Goal: Information Seeking & Learning: Get advice/opinions

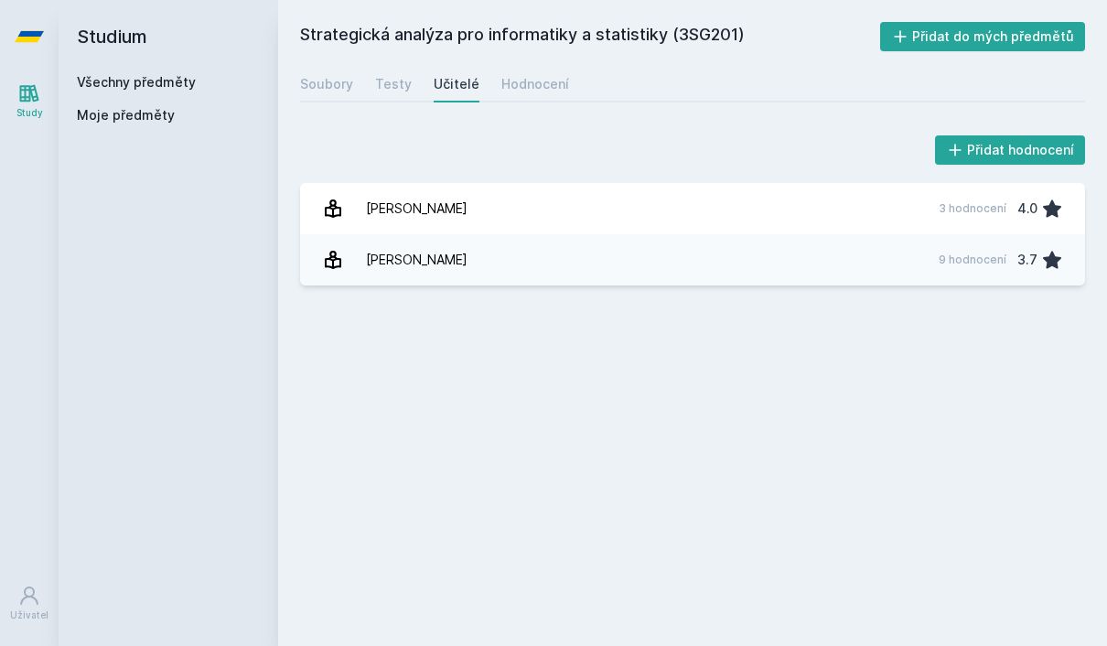
click at [160, 88] on link "Všechny předměty" at bounding box center [136, 82] width 119 height 16
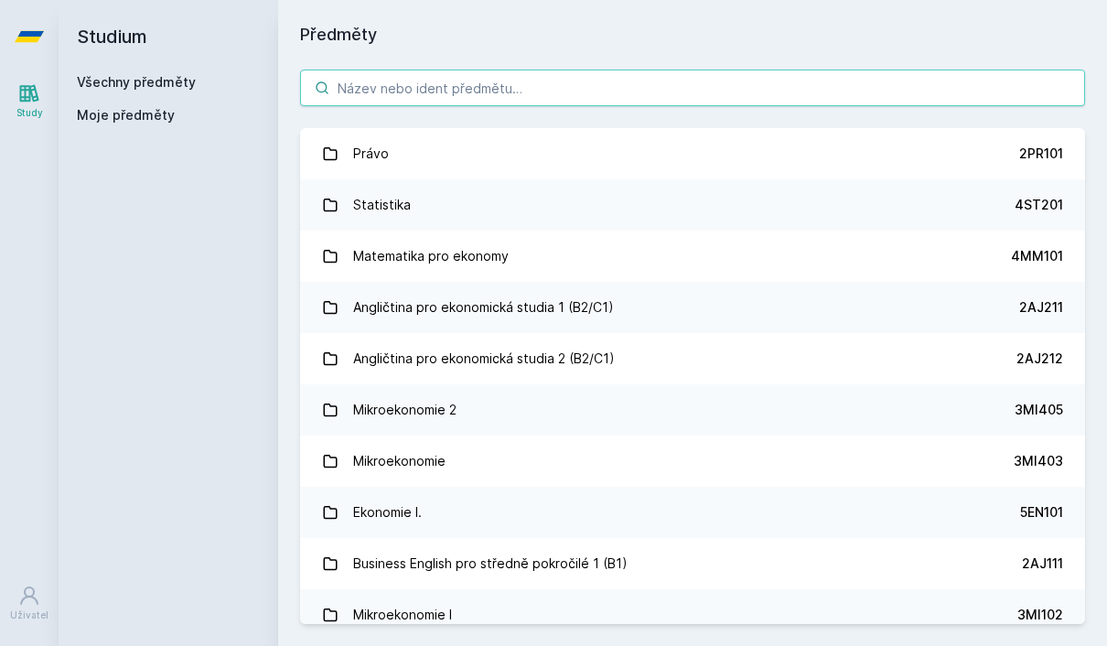
click at [394, 85] on input "search" at bounding box center [692, 88] width 785 height 37
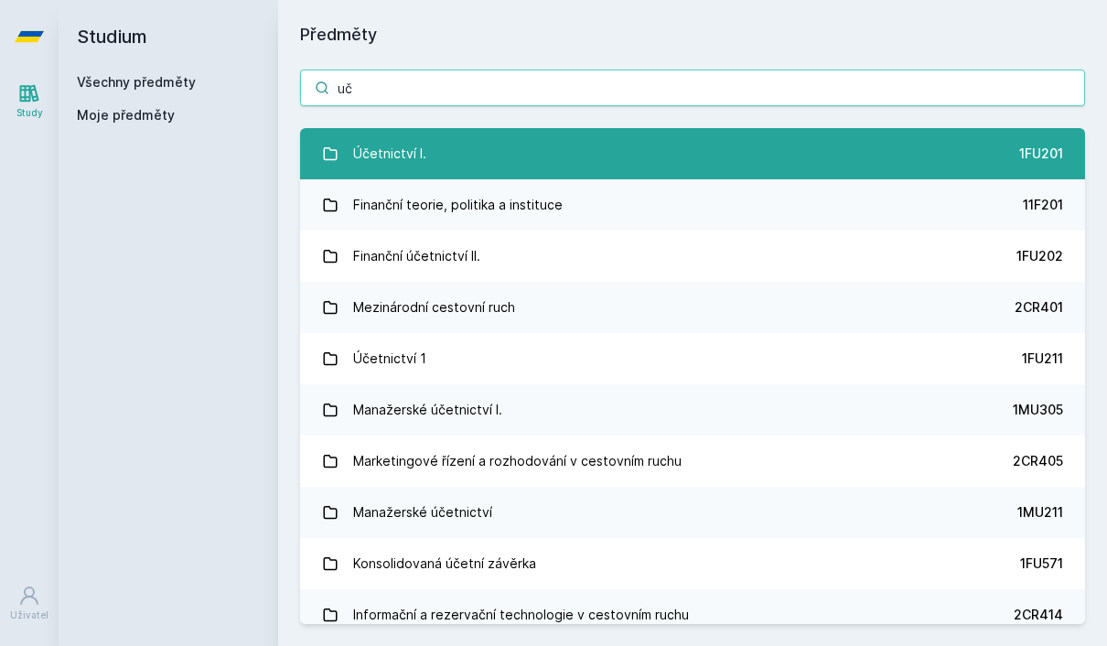
type input "uč"
click at [346, 145] on link "Účetnictví I. 1FU201" at bounding box center [692, 153] width 785 height 51
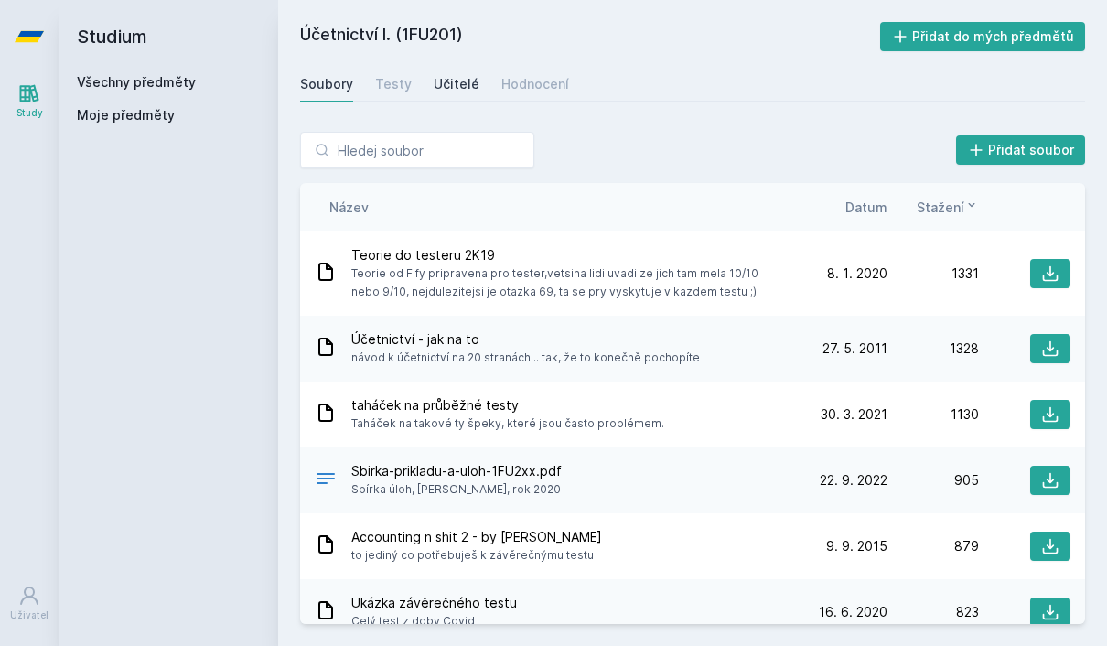
click at [447, 76] on div "Učitelé" at bounding box center [457, 84] width 46 height 18
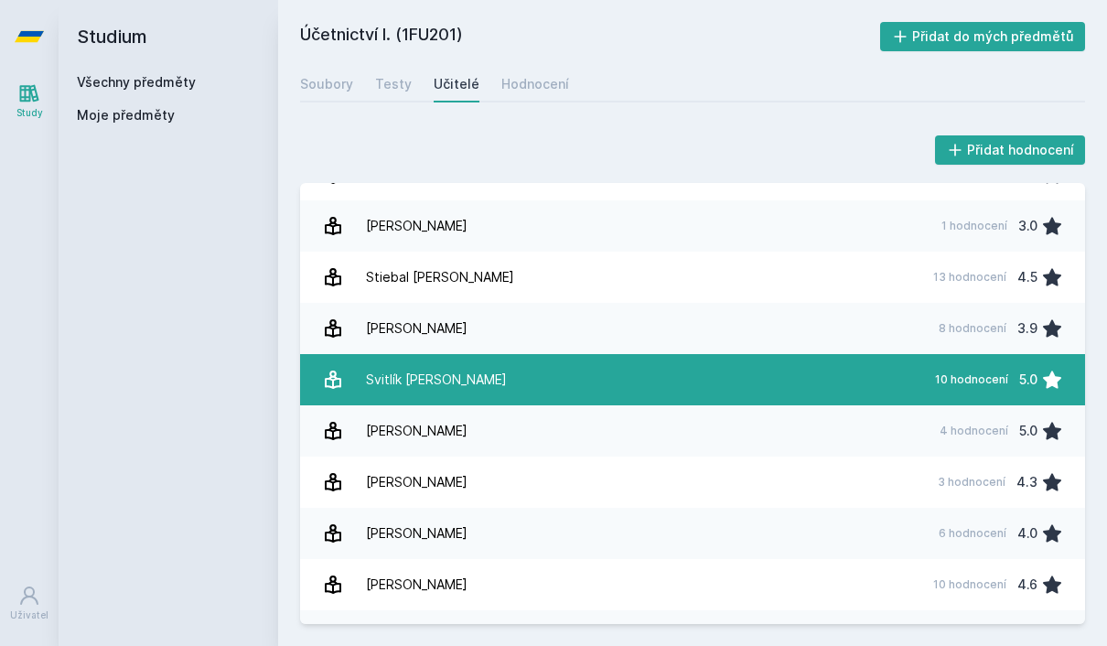
scroll to position [2697, 0]
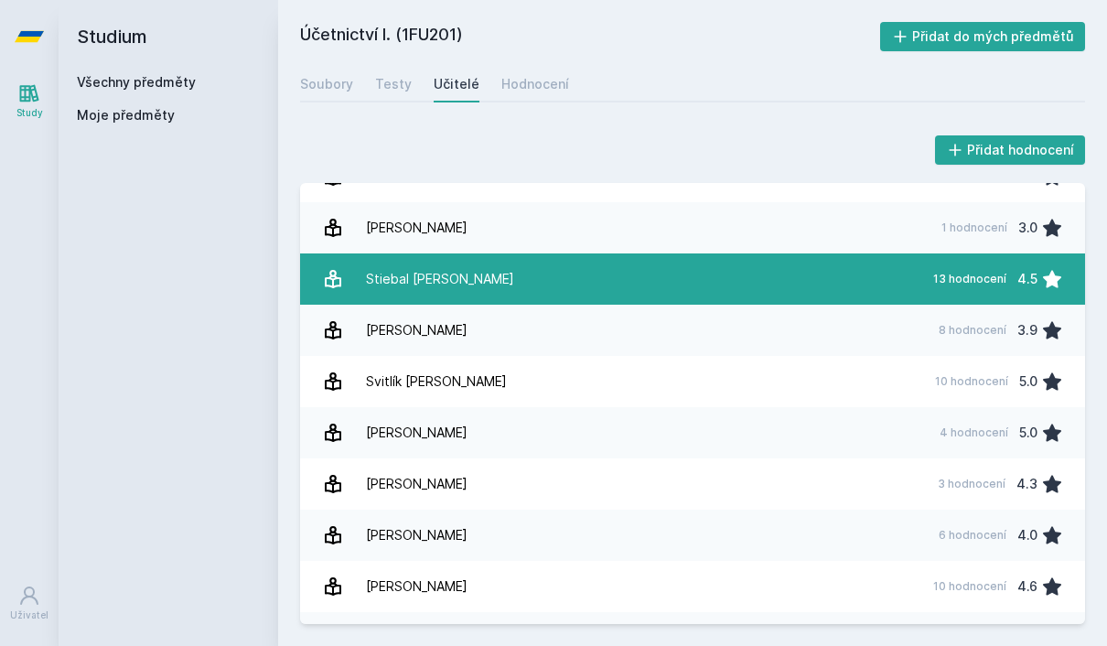
click at [435, 259] on link "Stiebal Richard 13 hodnocení 4.5" at bounding box center [692, 278] width 785 height 51
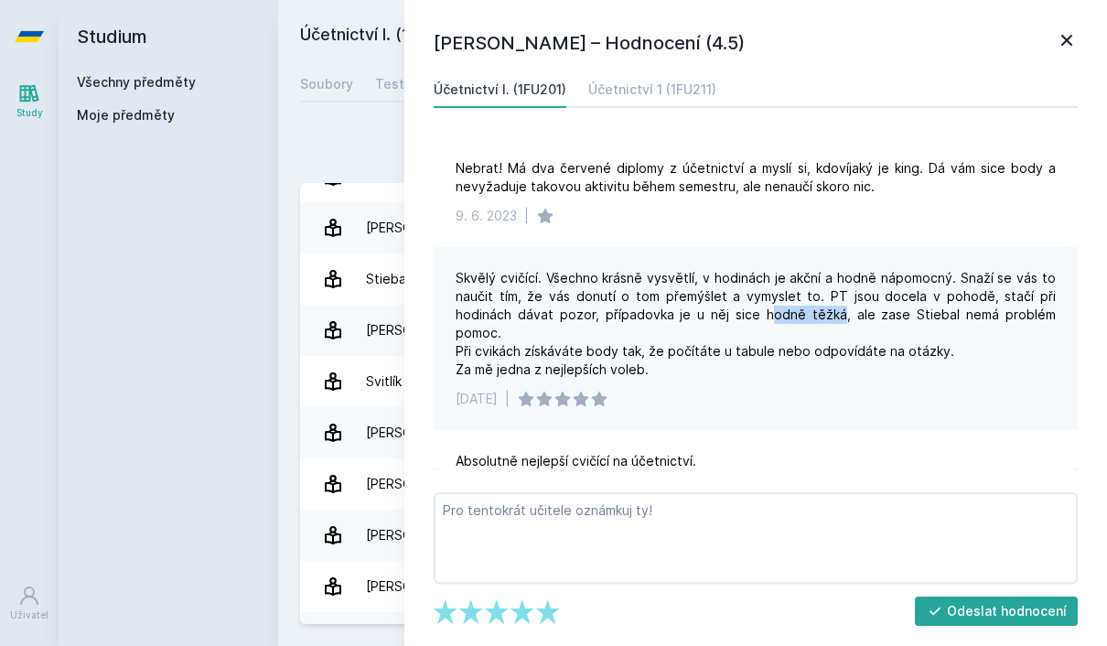
drag, startPoint x: 749, startPoint y: 307, endPoint x: 813, endPoint y: 321, distance: 64.8
click at [813, 321] on div "Skvělý cvičící. Všechno krásně vysvětlí, v hodinách je akční a hodně nápomocný.…" at bounding box center [756, 324] width 600 height 110
click at [772, 390] on div "30. 1. 2023 |" at bounding box center [756, 399] width 600 height 18
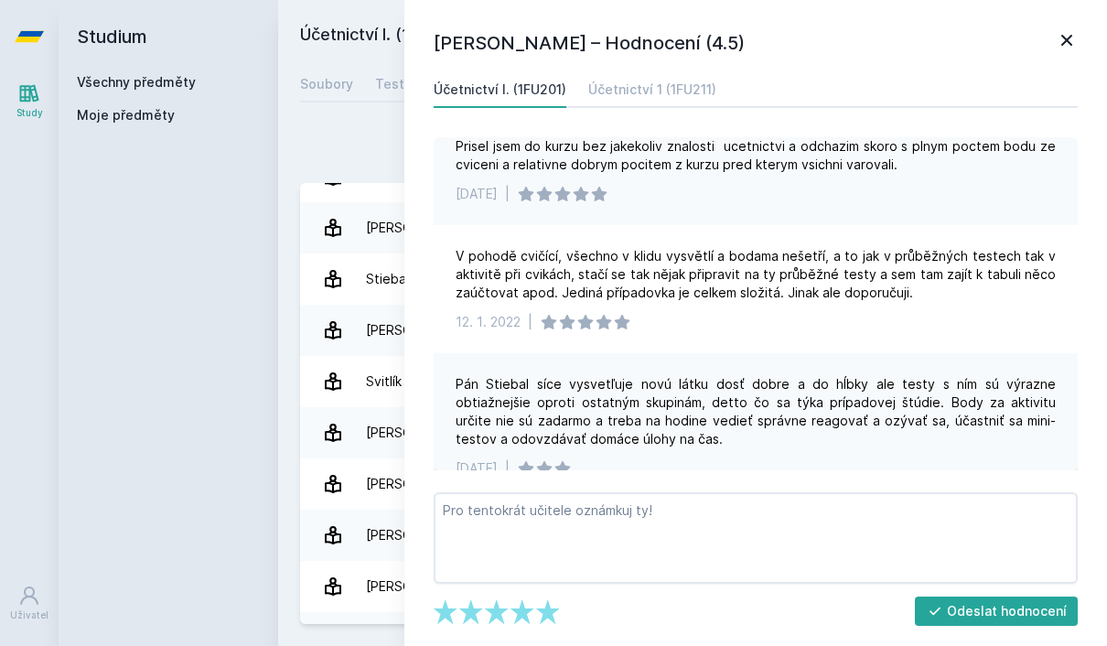
scroll to position [775, 0]
